Goal: Obtain resource: Download file/media

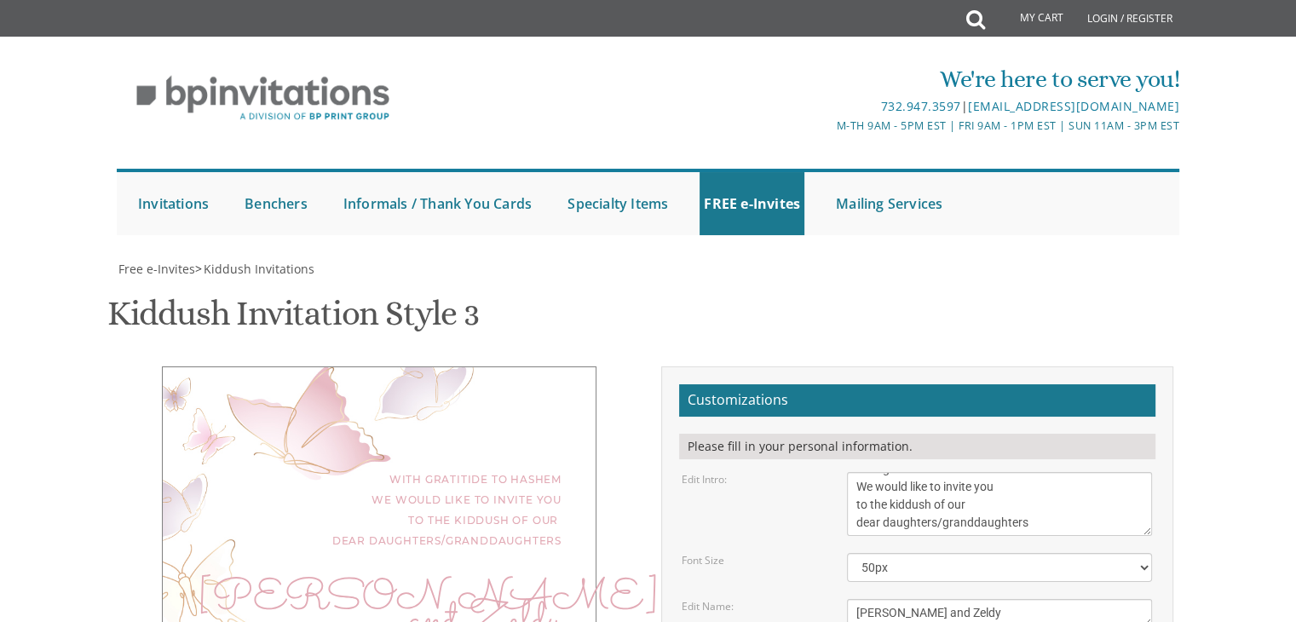
scroll to position [477, 0]
click at [743, 386] on textarea "We would like to invite you to the kiddush of our dear daughter/granddaughter" at bounding box center [999, 504] width 305 height 64
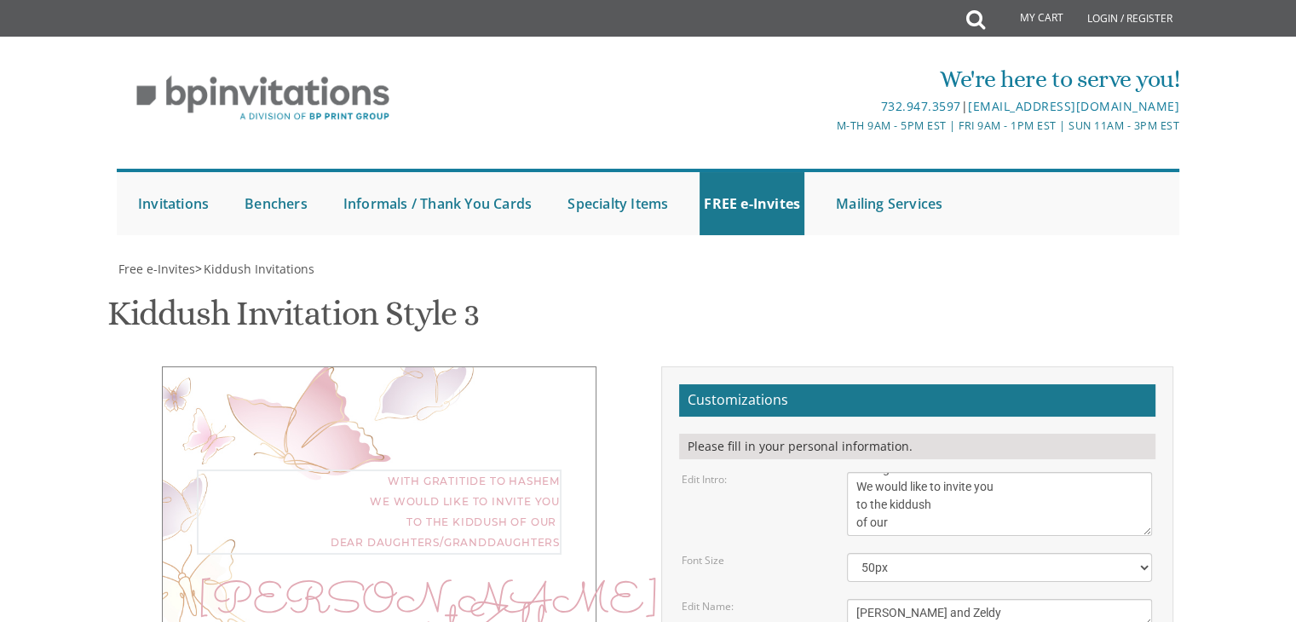
scroll to position [36, 0]
click at [743, 386] on textarea "We would like to invite you to the kiddush of our dear daughter/granddaughter" at bounding box center [999, 504] width 305 height 64
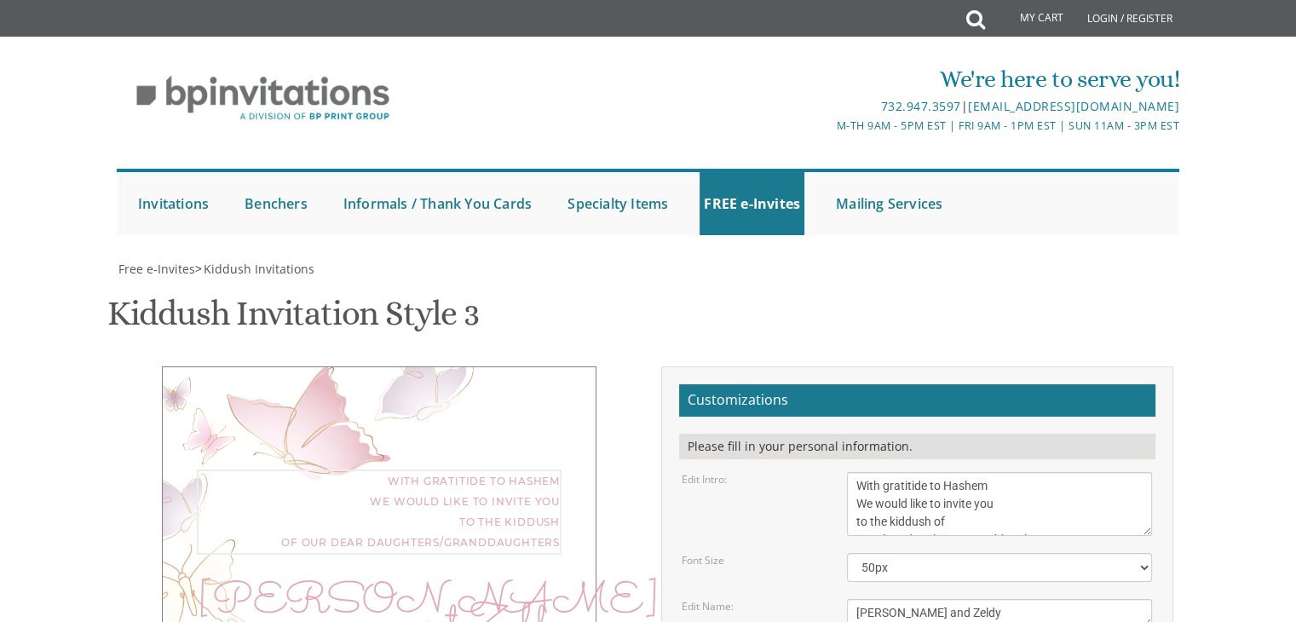
scroll to position [12, 0]
type textarea "With gratitide to Hashem We would like to invite you to the kiddush of our dear…"
drag, startPoint x: 979, startPoint y: 227, endPoint x: 974, endPoint y: 177, distance: 49.7
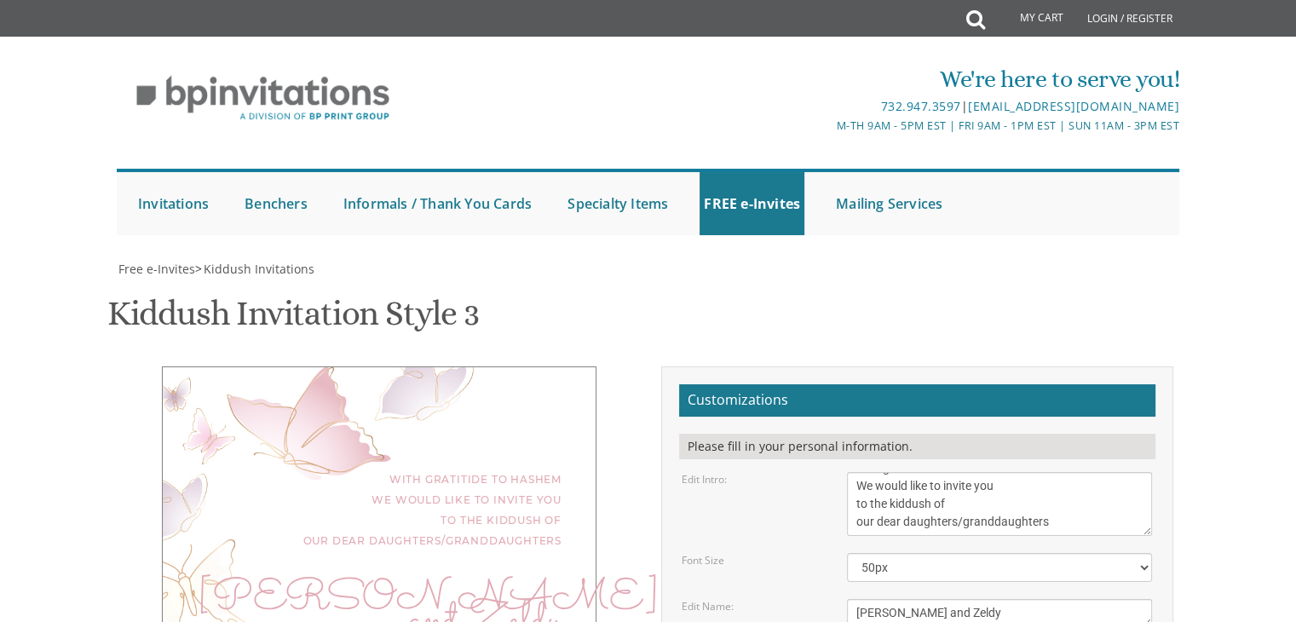
scroll to position [17, 0]
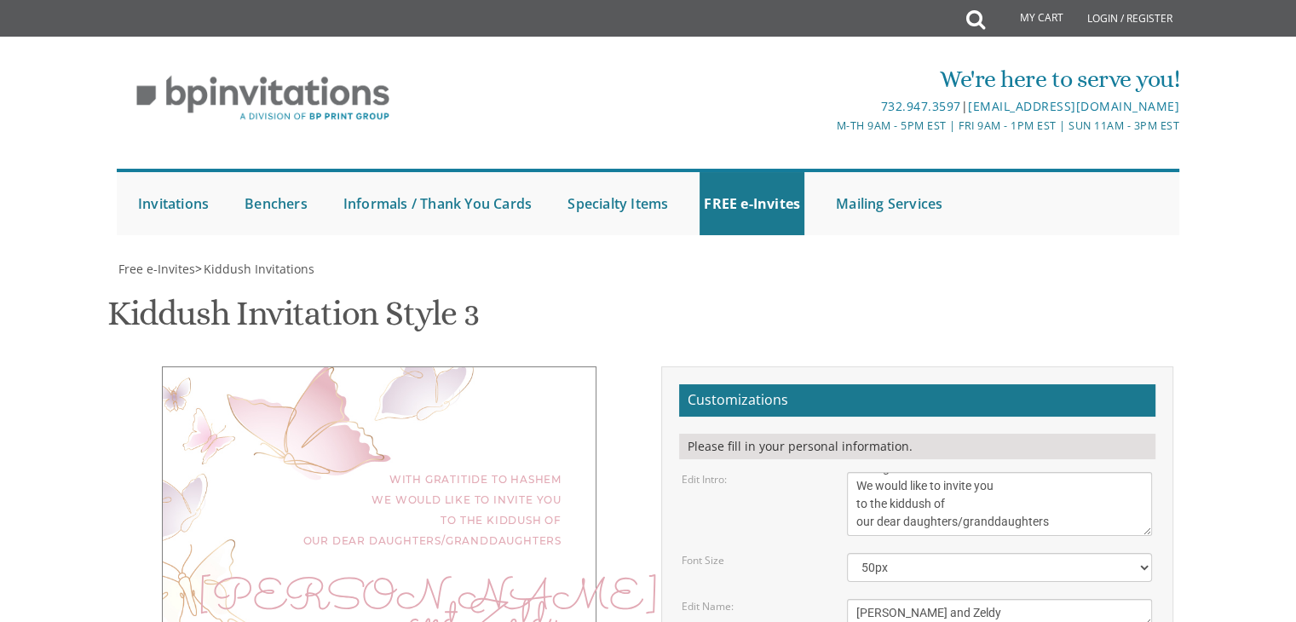
drag, startPoint x: 1041, startPoint y: 469, endPoint x: 1016, endPoint y: 471, distance: 25.7
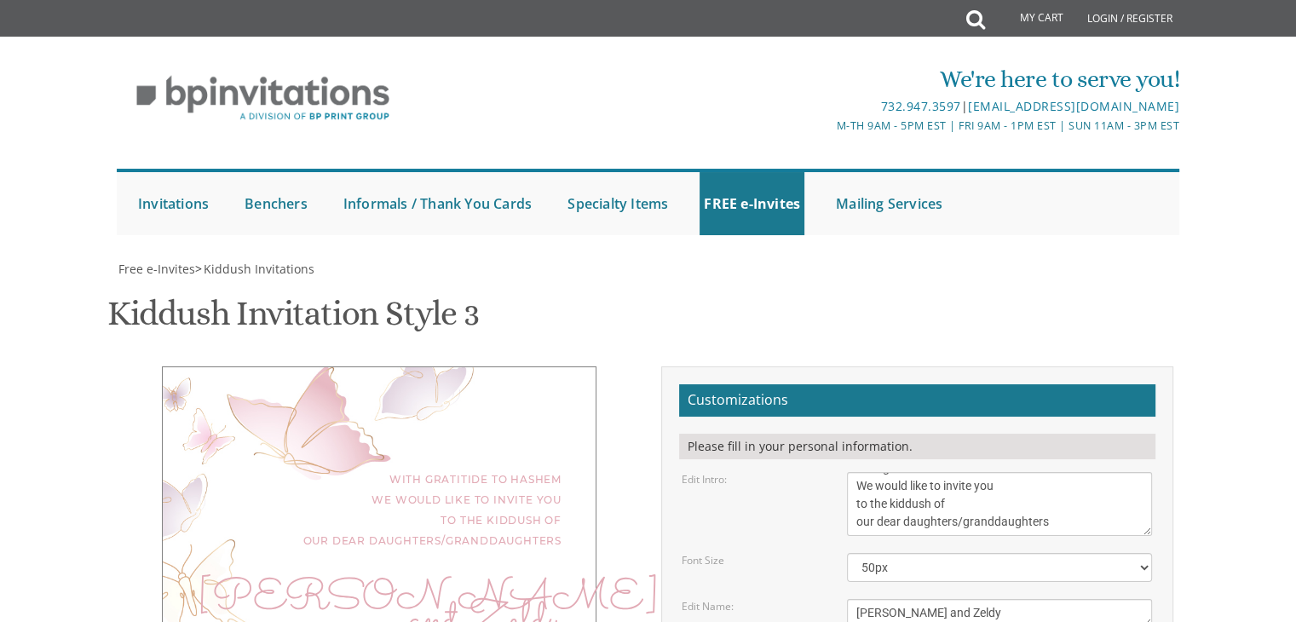
drag, startPoint x: 1055, startPoint y: 463, endPoint x: 837, endPoint y: 475, distance: 217.6
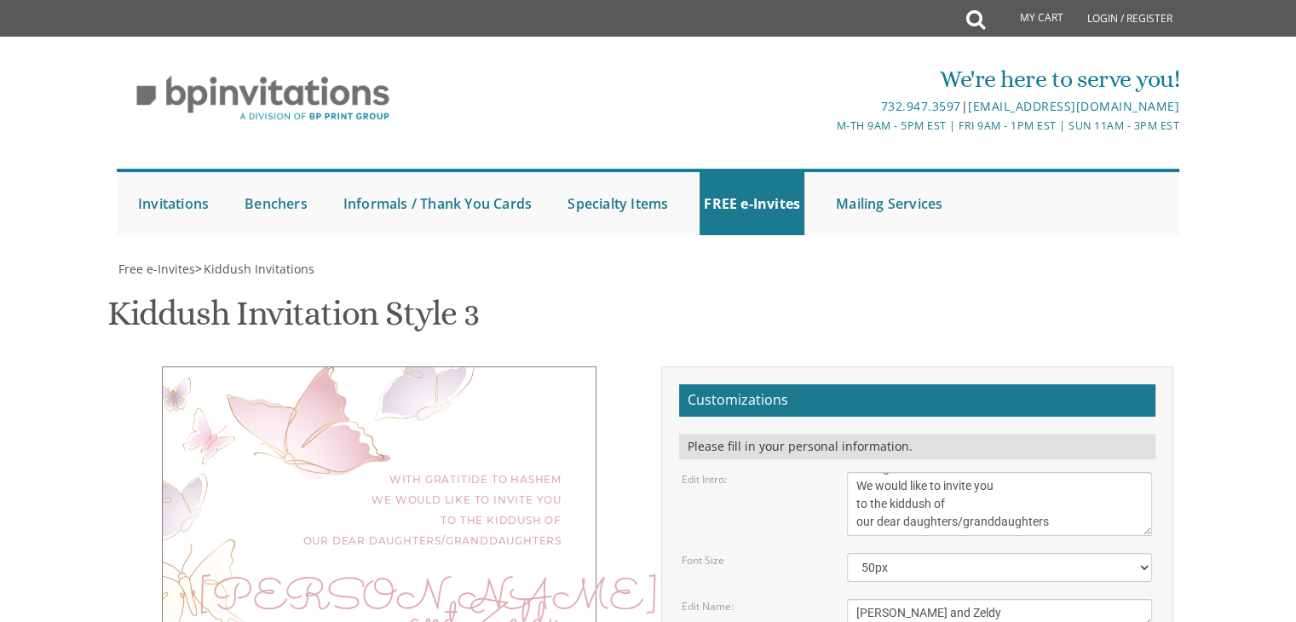
paste textarea "Looking Forward to seeing you!"
type textarea "Looking Forward to seeing you! [PERSON_NAME] & Leahle [PERSON_NAME] & Baila [PE…"
